Goal: Information Seeking & Learning: Learn about a topic

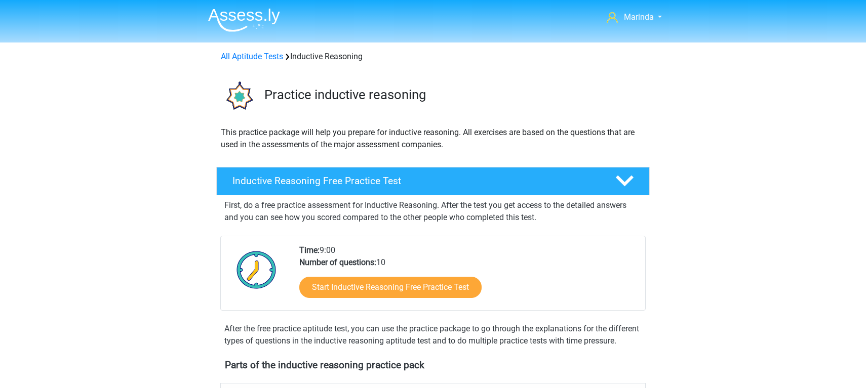
click at [246, 20] on img at bounding box center [244, 20] width 72 height 24
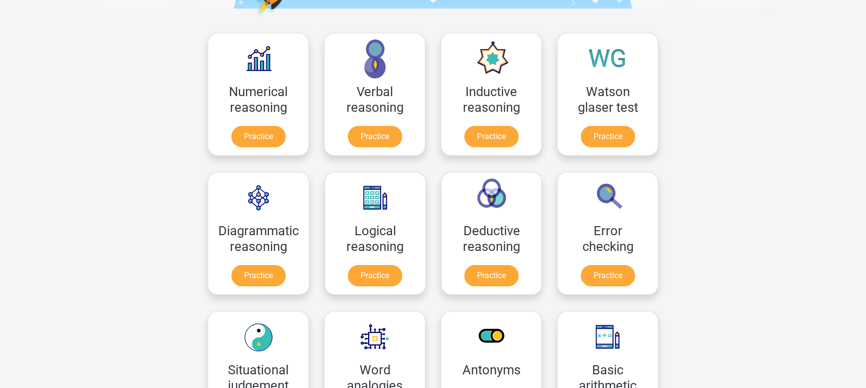
scroll to position [137, 0]
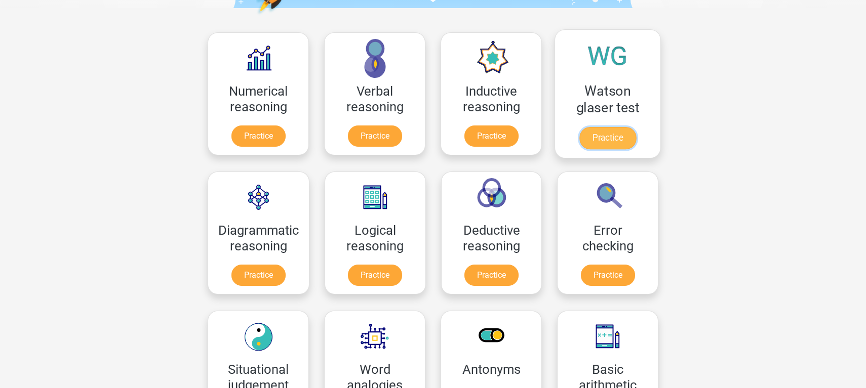
click at [608, 127] on link "Practice" at bounding box center [607, 138] width 57 height 22
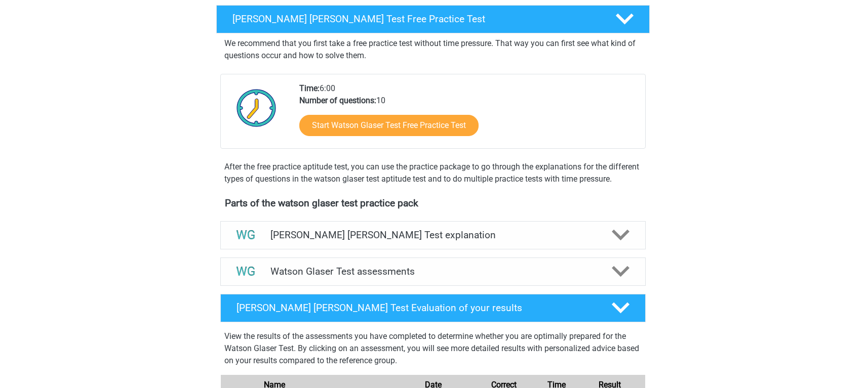
scroll to position [163, 0]
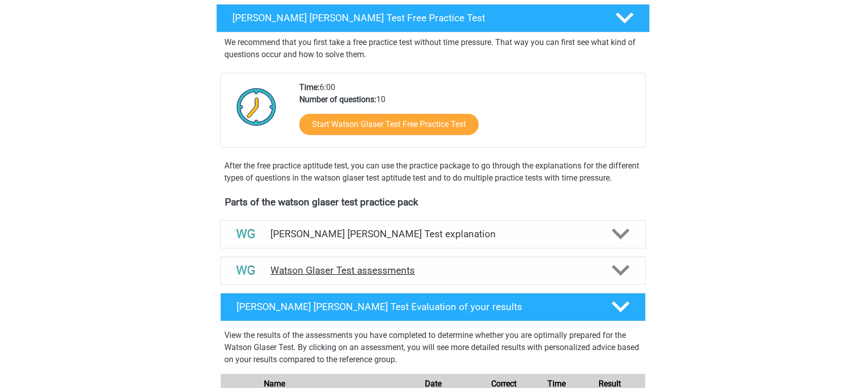
click at [622, 279] on icon at bounding box center [621, 271] width 18 height 18
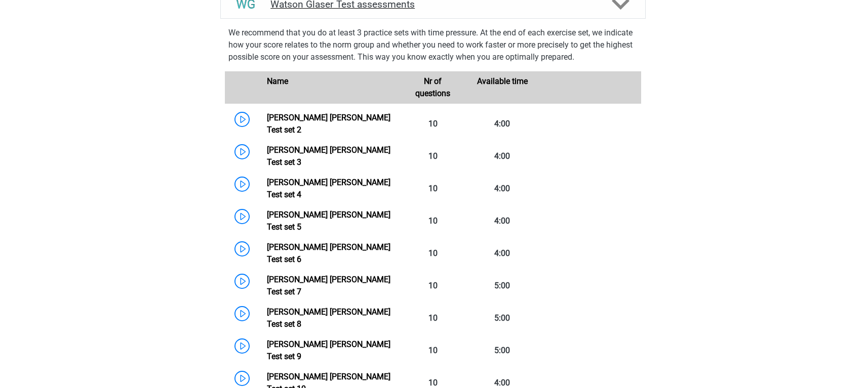
scroll to position [431, 0]
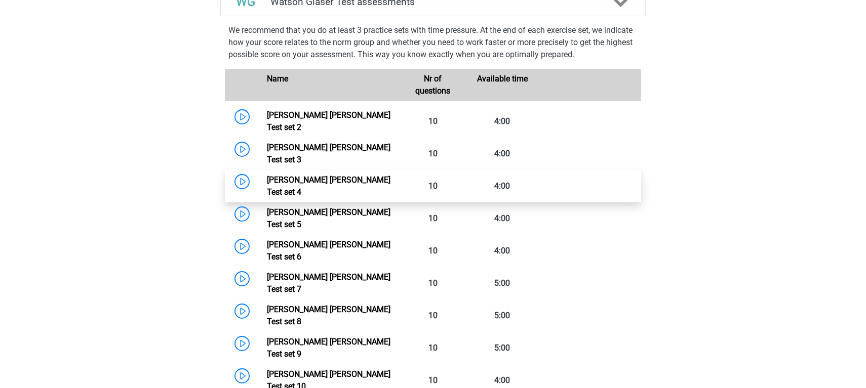
click at [343, 176] on link "Watson Glaser Test set 4" at bounding box center [329, 186] width 124 height 22
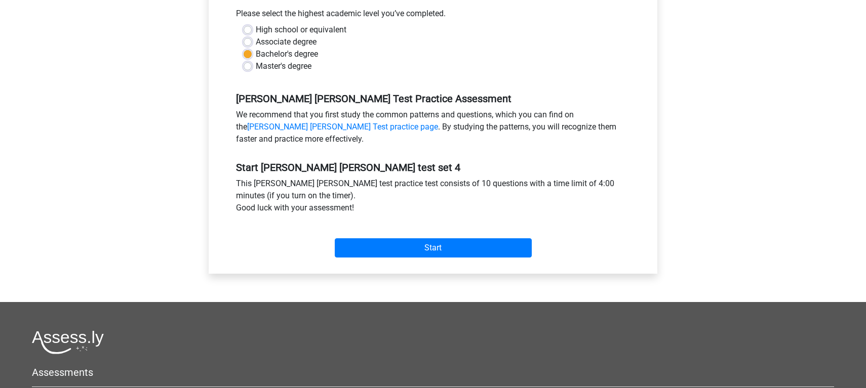
scroll to position [235, 0]
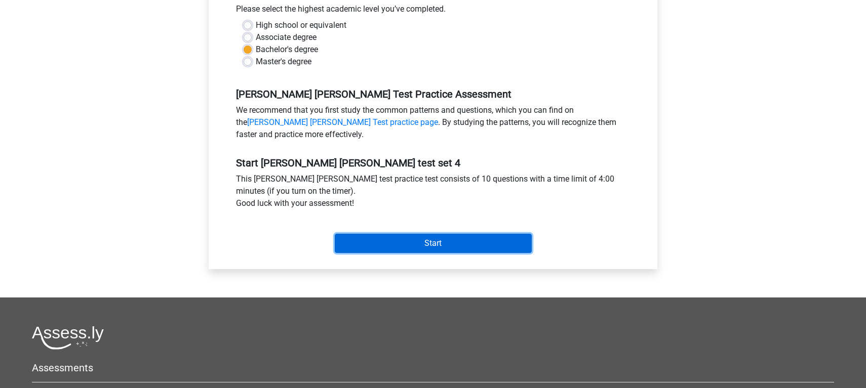
click at [423, 243] on input "Start" at bounding box center [433, 243] width 197 height 19
